Goal: Information Seeking & Learning: Learn about a topic

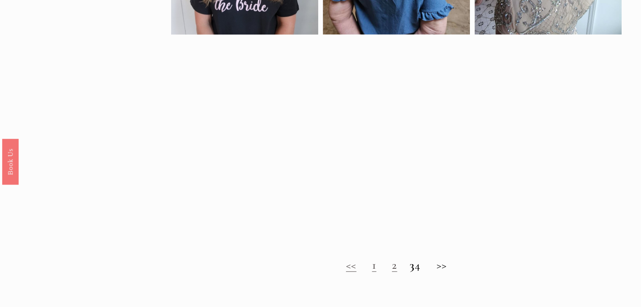
scroll to position [590, 0]
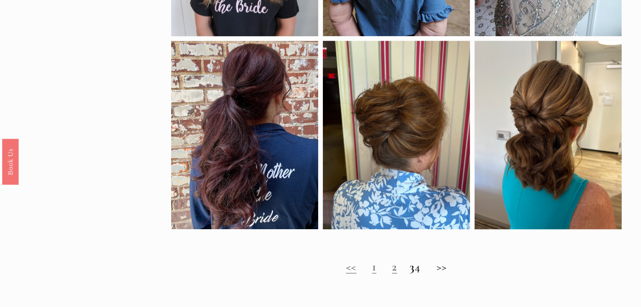
click at [372, 273] on link "1" at bounding box center [374, 267] width 4 height 14
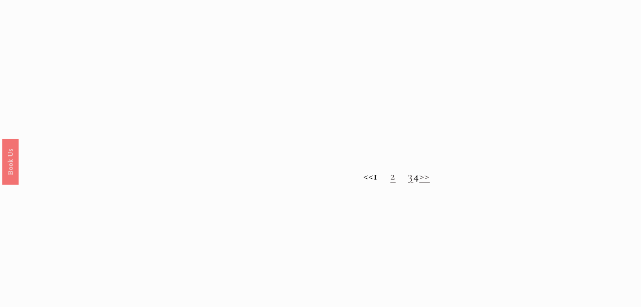
scroll to position [674, 0]
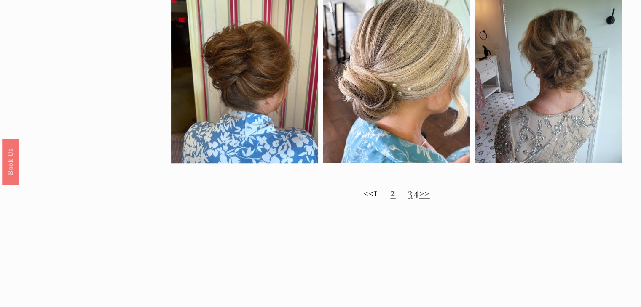
click at [390, 199] on link "2" at bounding box center [392, 192] width 5 height 14
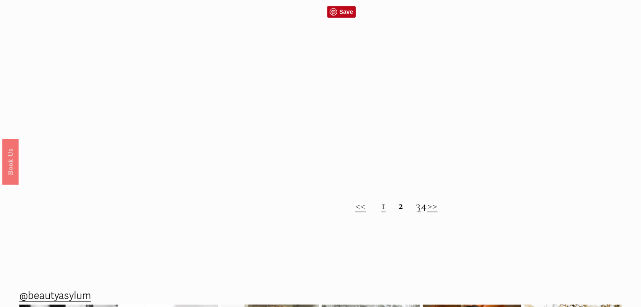
scroll to position [674, 0]
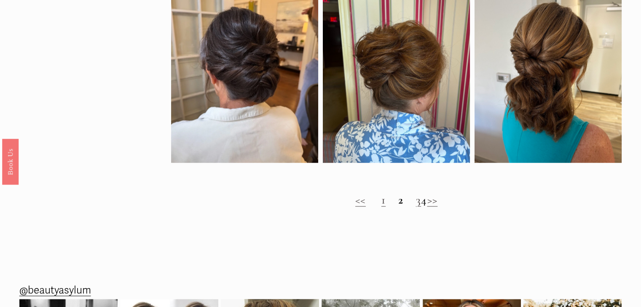
click at [416, 207] on link "3" at bounding box center [418, 200] width 5 height 14
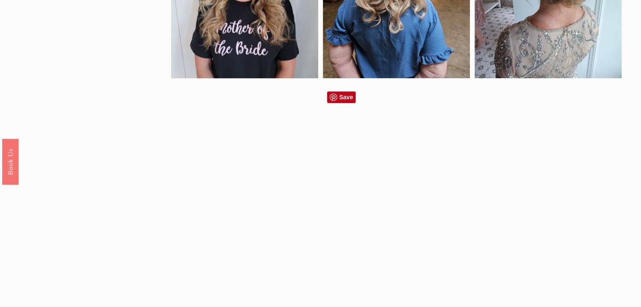
scroll to position [800, 0]
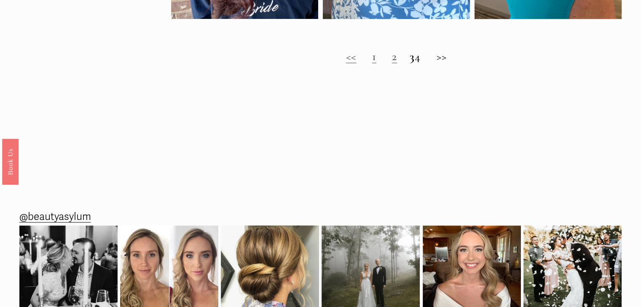
click at [424, 63] on h2 "<< 1 2 3 4 >>" at bounding box center [396, 57] width 451 height 14
click at [449, 60] on h2 "<< 1 2 3 4 >>" at bounding box center [396, 57] width 451 height 14
click at [449, 64] on h2 "<< 1 2 3 4 >>" at bounding box center [396, 57] width 451 height 14
click at [426, 64] on h2 "<< 1 2 3 4 >>" at bounding box center [396, 57] width 451 height 14
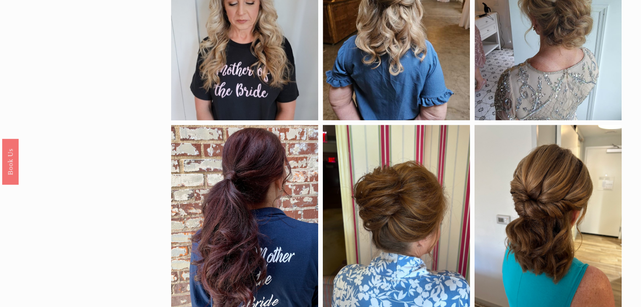
scroll to position [211, 0]
